Goal: Task Accomplishment & Management: Manage account settings

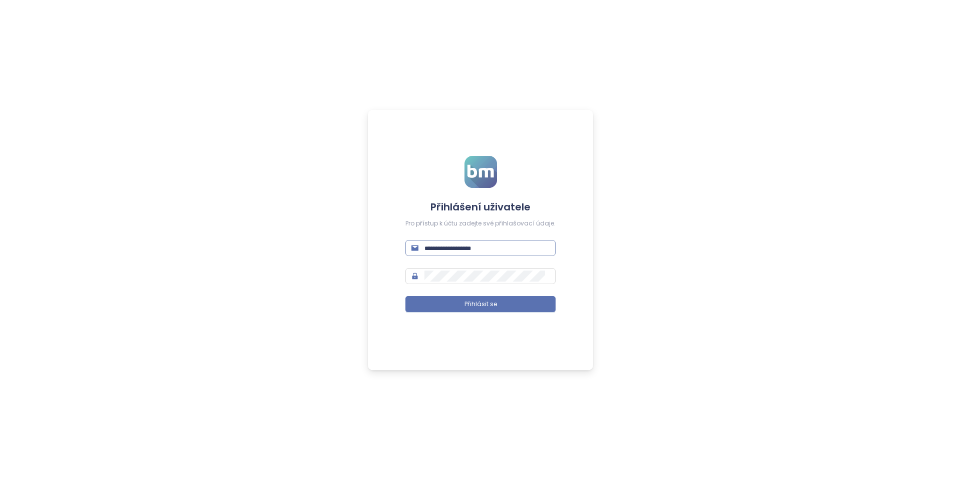
type input "**********"
click at [500, 246] on input "**********" at bounding box center [486, 247] width 125 height 11
click at [276, 192] on div "**********" at bounding box center [480, 240] width 961 height 480
click at [448, 304] on button "Přihlásit se" at bounding box center [480, 304] width 150 height 16
